Goal: Navigation & Orientation: Find specific page/section

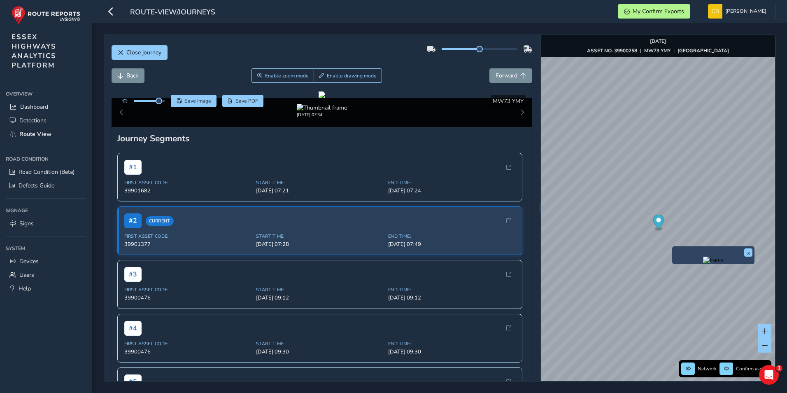
scroll to position [41, 0]
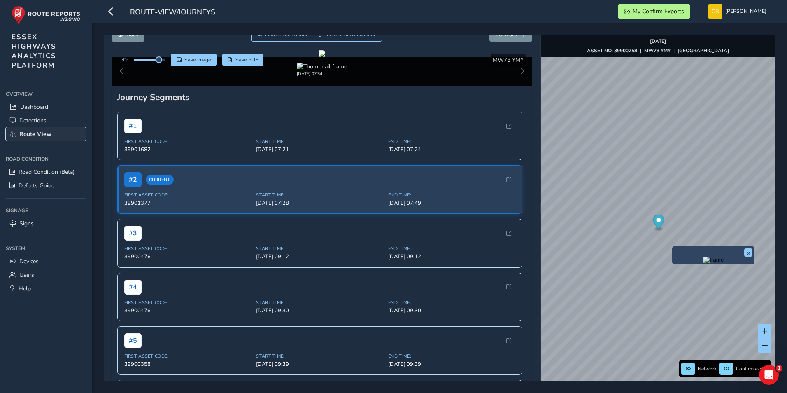
click at [47, 133] on span "Route View" at bounding box center [35, 134] width 32 height 8
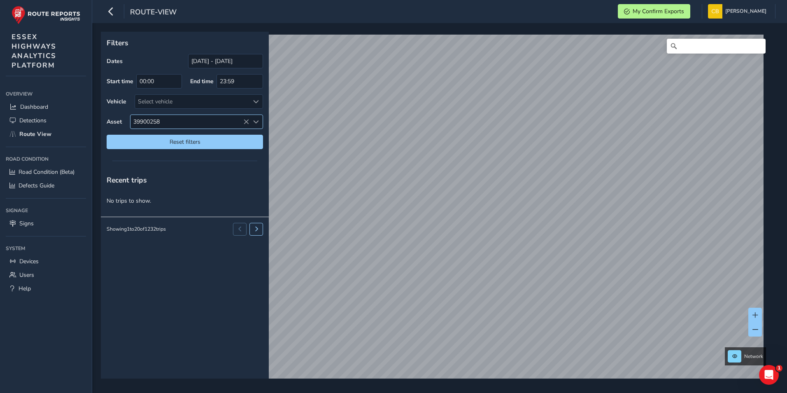
click at [244, 121] on div "39900258 39900258" at bounding box center [196, 121] width 133 height 14
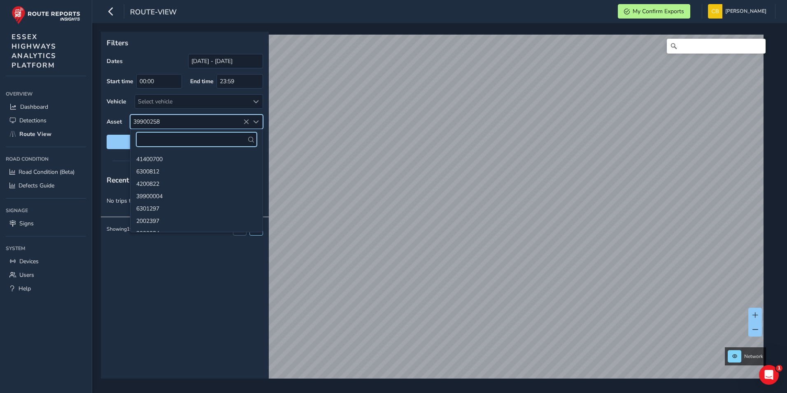
scroll to position [47393, 0]
click at [182, 119] on span "39900258" at bounding box center [190, 122] width 119 height 14
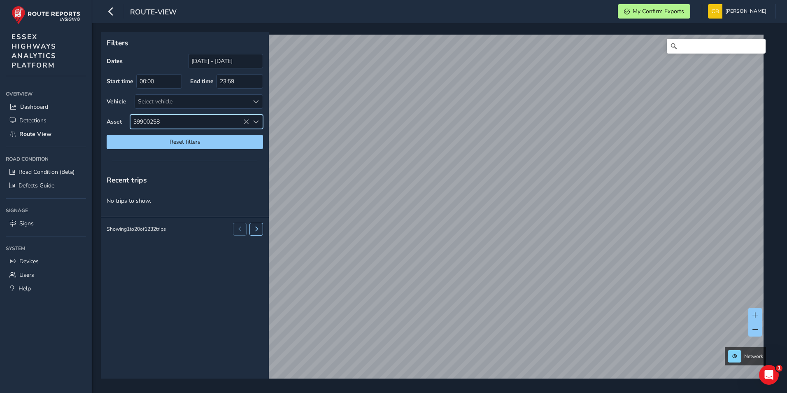
click at [168, 119] on span "39900258" at bounding box center [190, 122] width 119 height 14
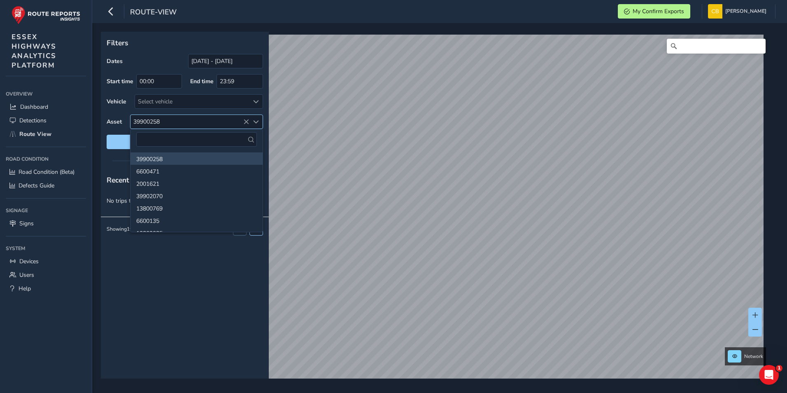
click at [245, 121] on icon at bounding box center [246, 122] width 6 height 6
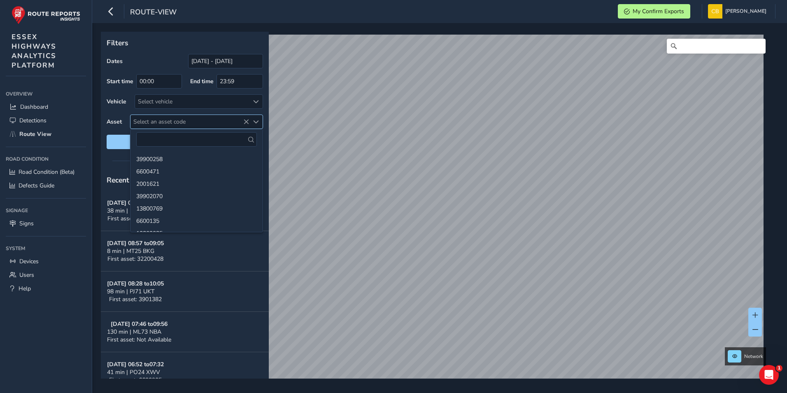
click at [245, 121] on icon at bounding box center [246, 122] width 6 height 6
click at [24, 126] on link "Detections" at bounding box center [46, 121] width 80 height 14
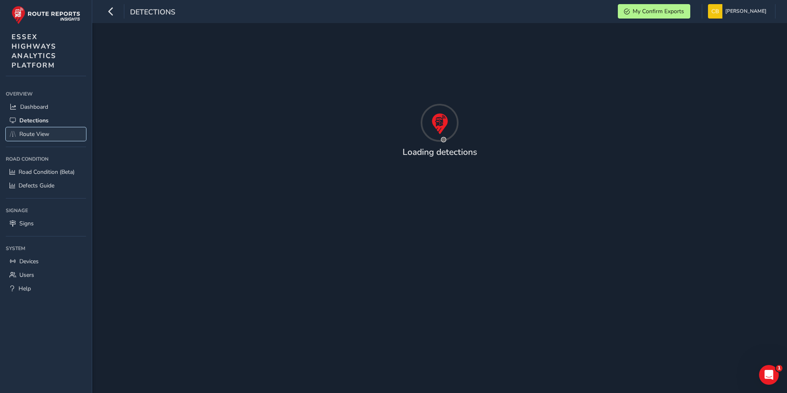
click at [22, 130] on span "Route View" at bounding box center [34, 134] width 30 height 8
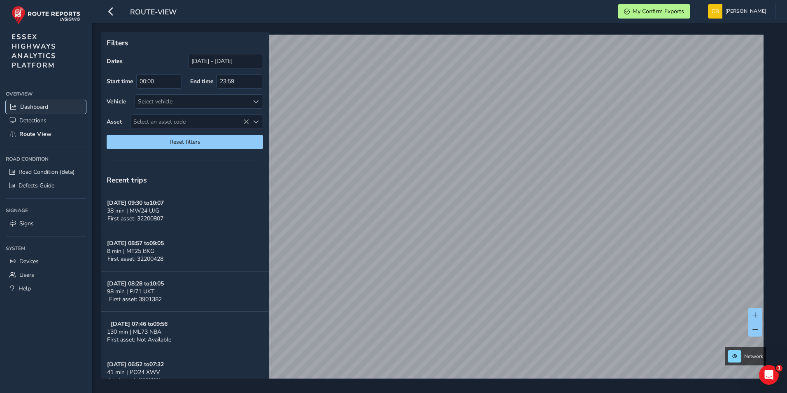
click at [32, 105] on span "Dashboard" at bounding box center [34, 107] width 28 height 8
